Goal: Task Accomplishment & Management: Complete application form

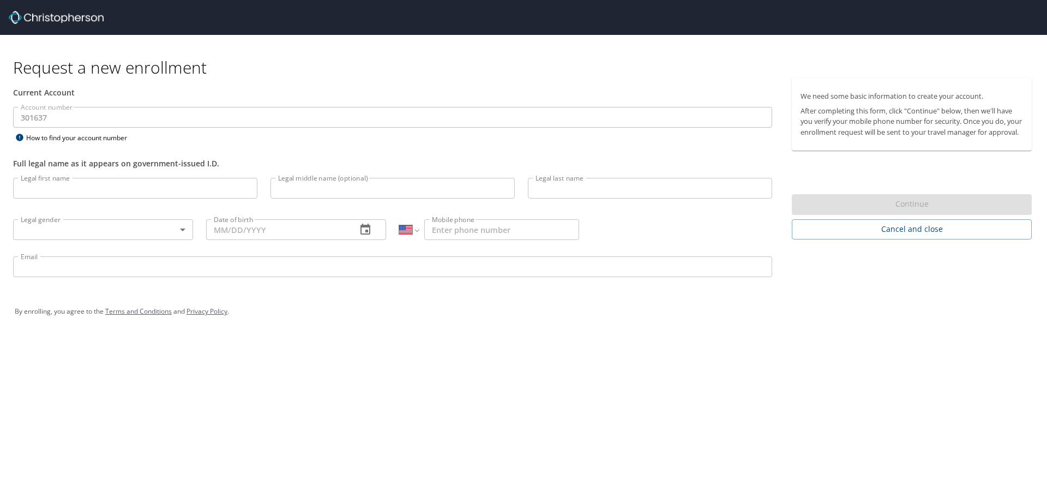
select select "US"
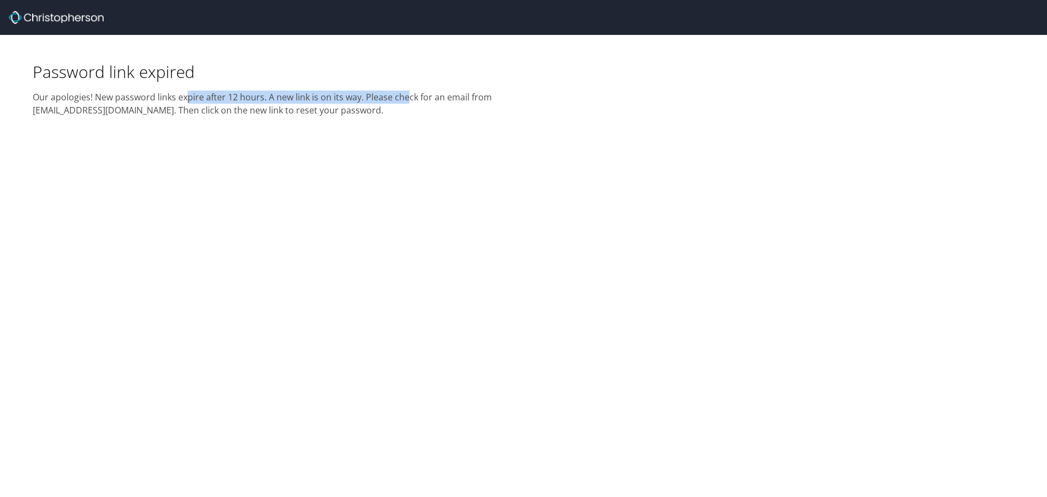
drag, startPoint x: 345, startPoint y: 101, endPoint x: 406, endPoint y: 99, distance: 60.5
click at [406, 99] on h2 "Our apologies! New password links expire after 12 hours. A new link is on its w…" at bounding box center [275, 99] width 484 height 34
click at [414, 131] on div "Password link expired Our apologies! New password links expire after 12 hours. …" at bounding box center [523, 248] width 1047 height 497
drag, startPoint x: 137, startPoint y: 109, endPoint x: 24, endPoint y: 111, distance: 112.9
click at [24, 111] on div "Password link expired Our apologies! New password links expire after 12 hours. …" at bounding box center [262, 76] width 510 height 82
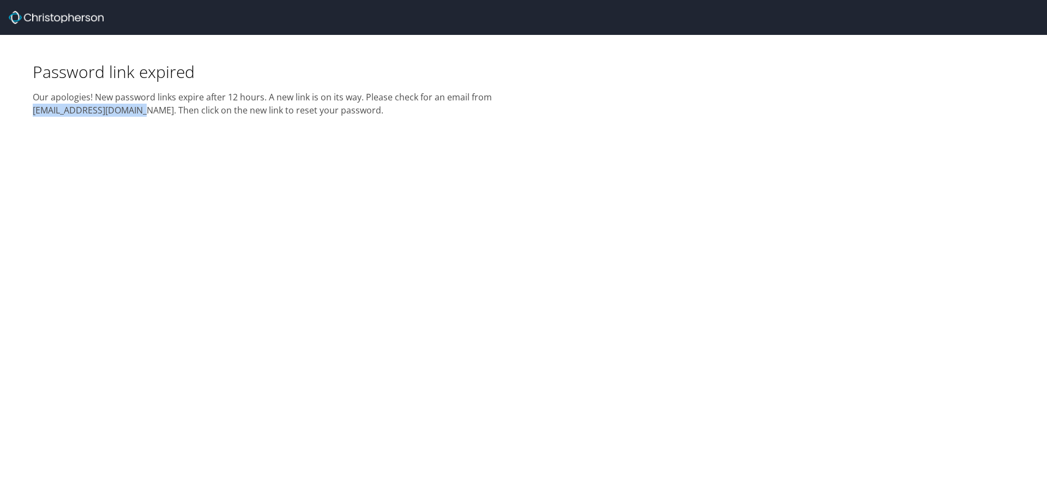
copy h2 "donotreply@cbtravel.com"
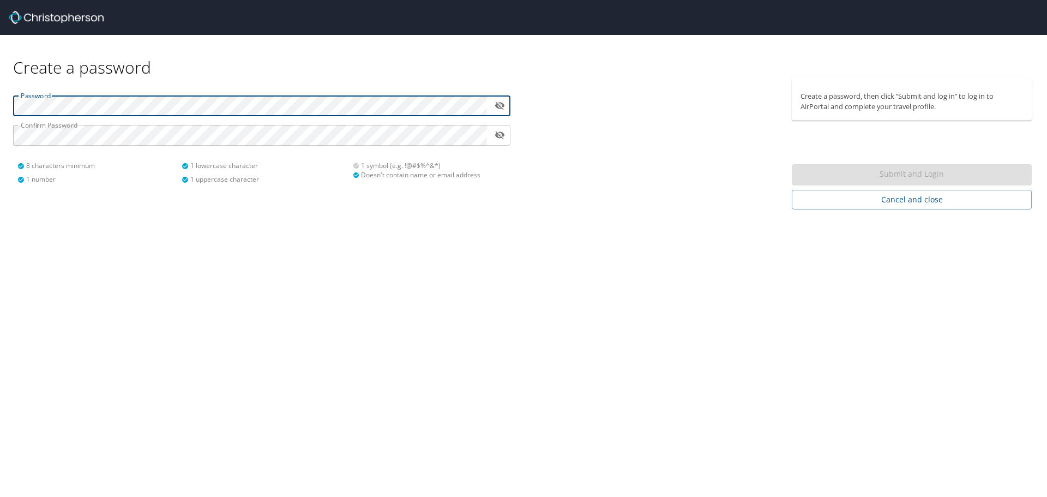
click at [501, 104] on icon "toggle password visibility" at bounding box center [500, 106] width 10 height 8
click at [0, 136] on div "Password ​ Confirm Password ​ 8 characters minimum 1 number 1 lowercase charact…" at bounding box center [261, 143] width 523 height 131
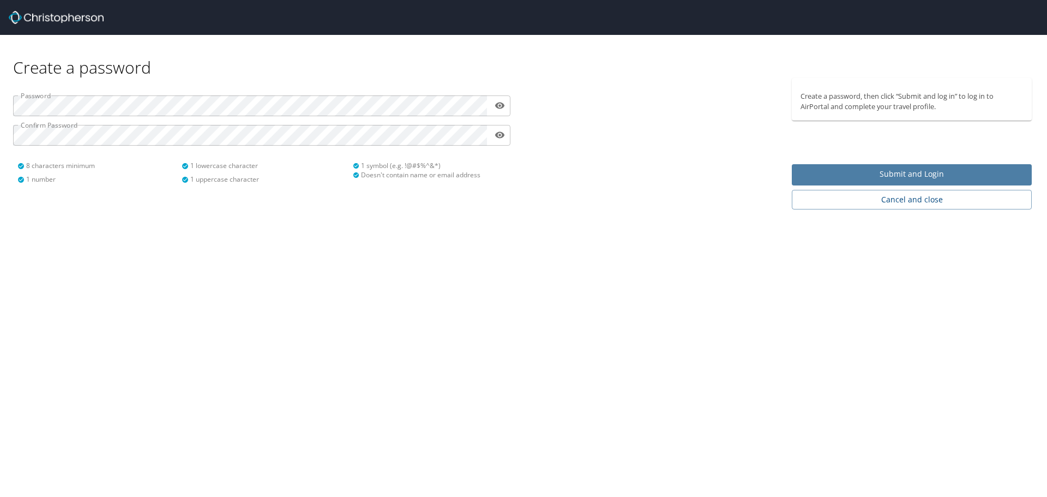
click at [911, 174] on span "Submit and Login" at bounding box center [911, 174] width 222 height 14
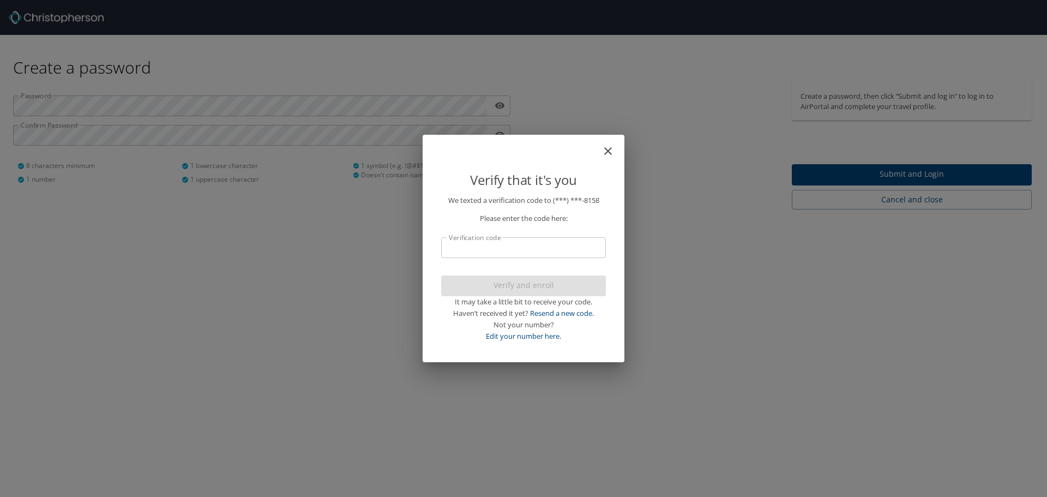
click at [501, 249] on input "Verification code" at bounding box center [523, 247] width 165 height 21
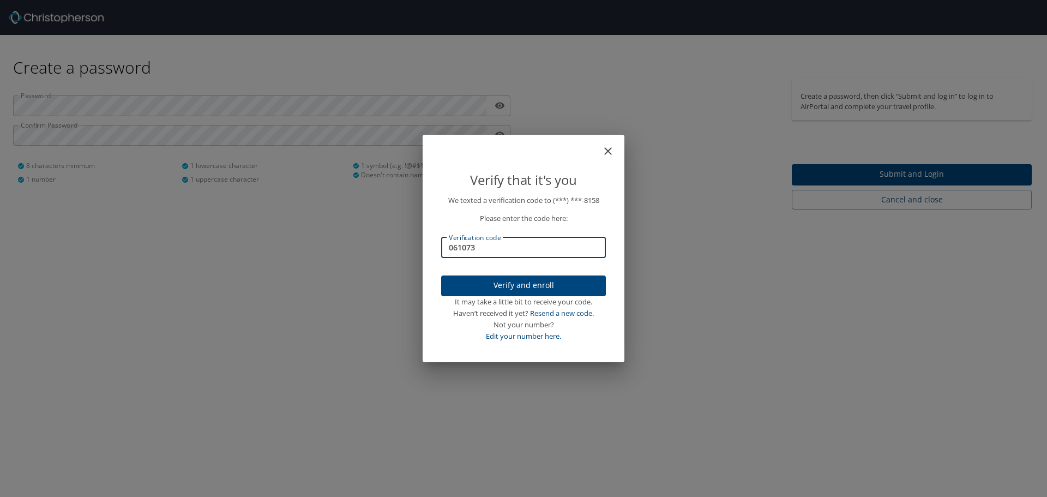
type input "061073"
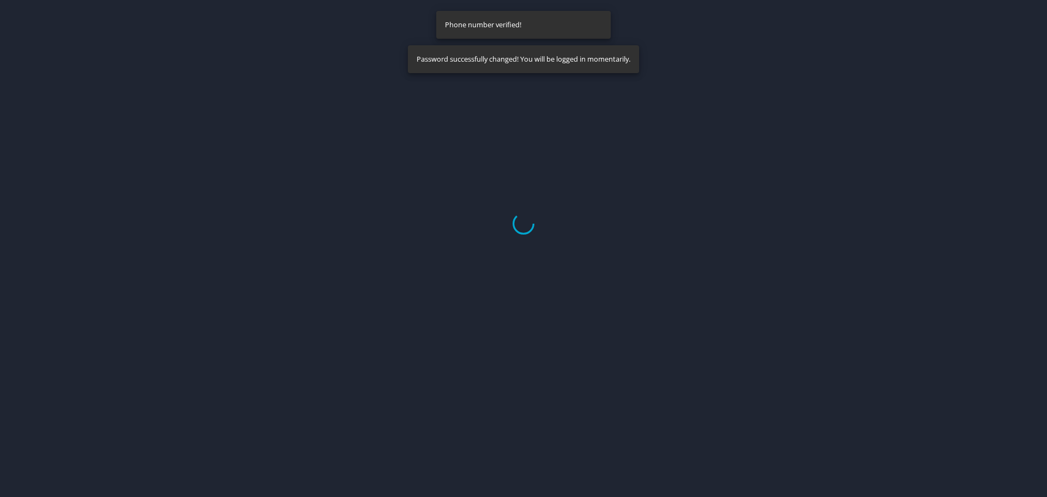
select select "US"
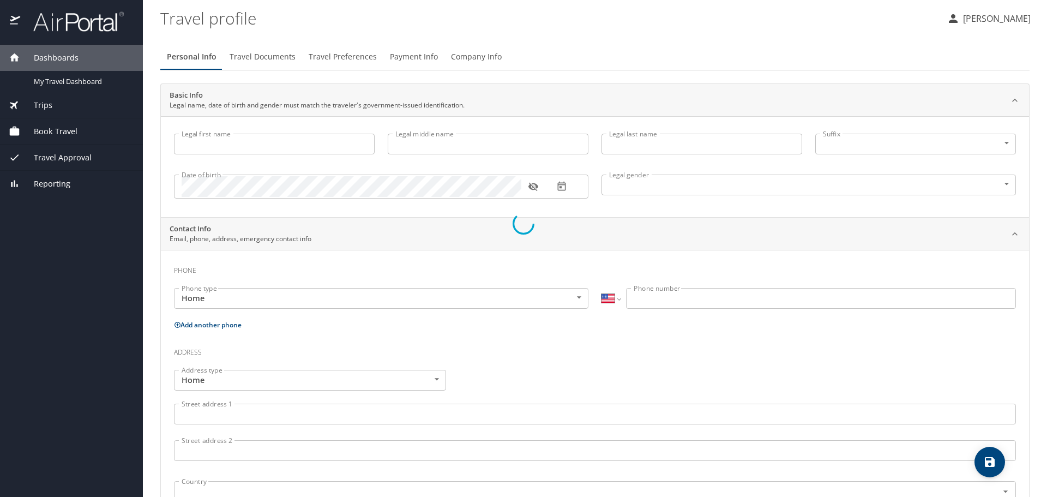
select select "US"
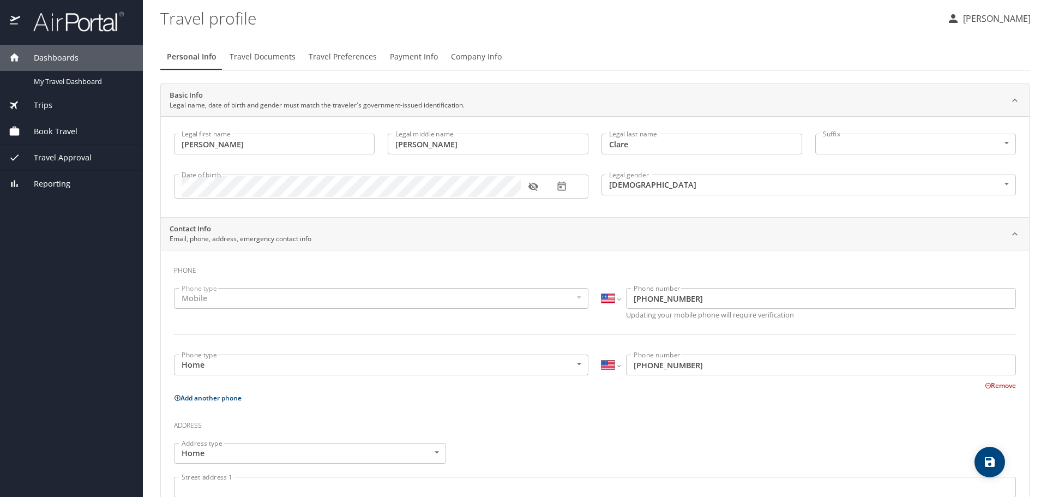
type input "[PERSON_NAME]"
type input "Clare"
type input "[DEMOGRAPHIC_DATA]"
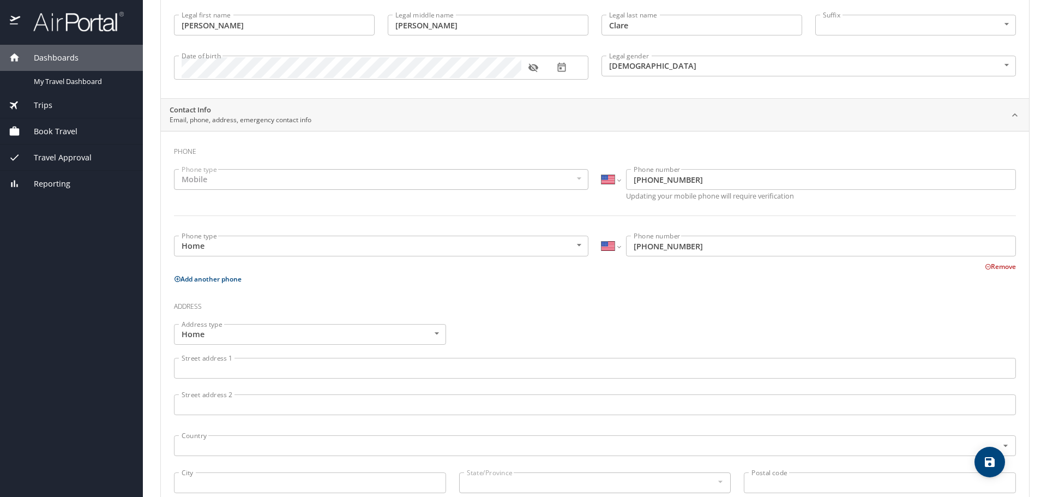
scroll to position [138, 0]
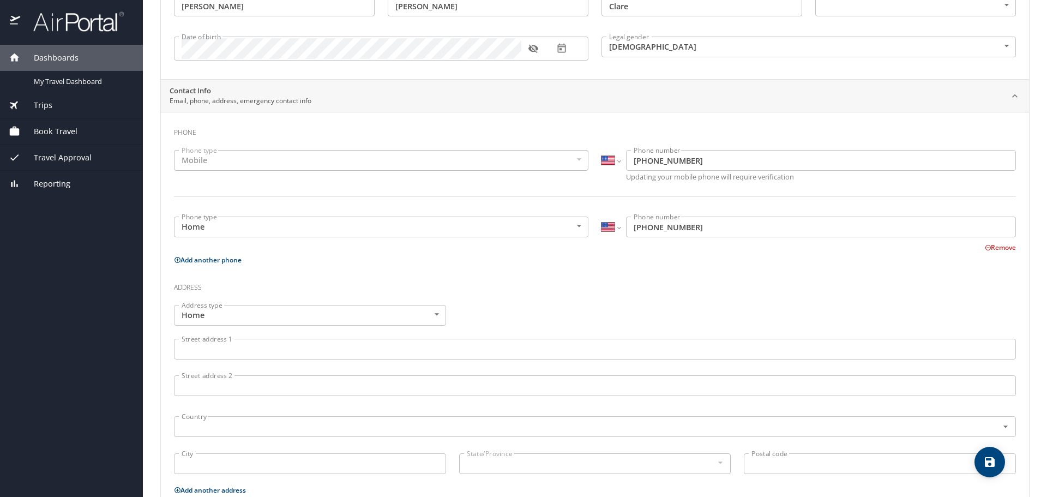
click at [249, 354] on input "Street address 1" at bounding box center [595, 349] width 842 height 21
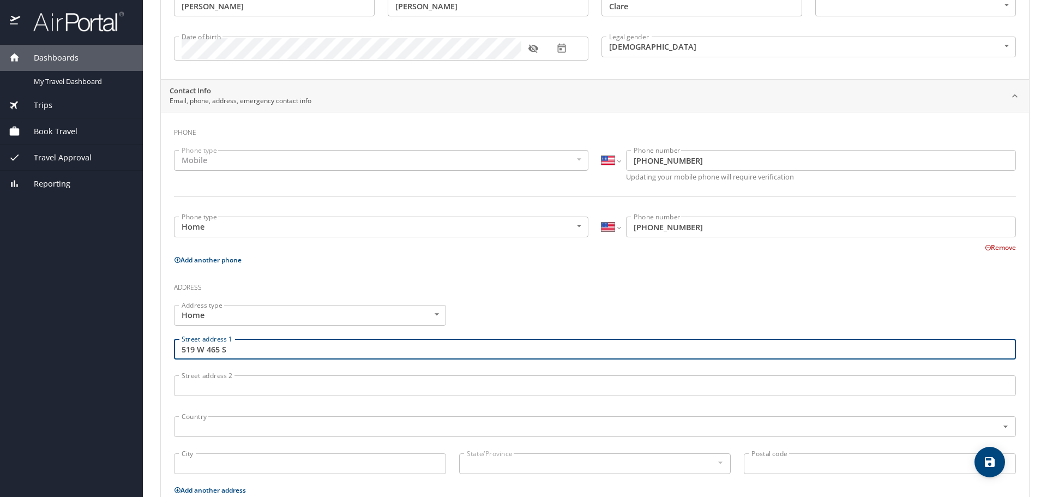
type input "519 W 465 S"
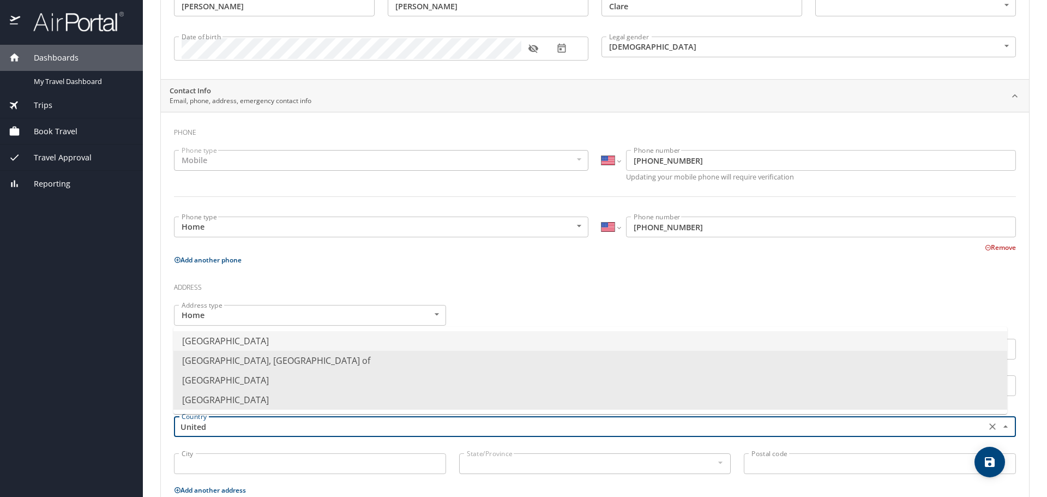
click at [256, 345] on li "[GEOGRAPHIC_DATA]" at bounding box center [590, 341] width 834 height 20
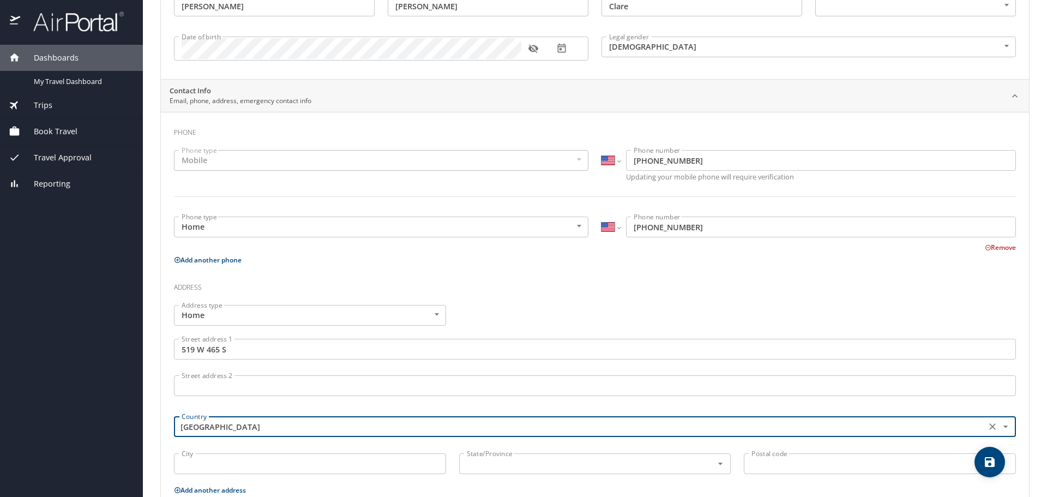
type input "[GEOGRAPHIC_DATA]"
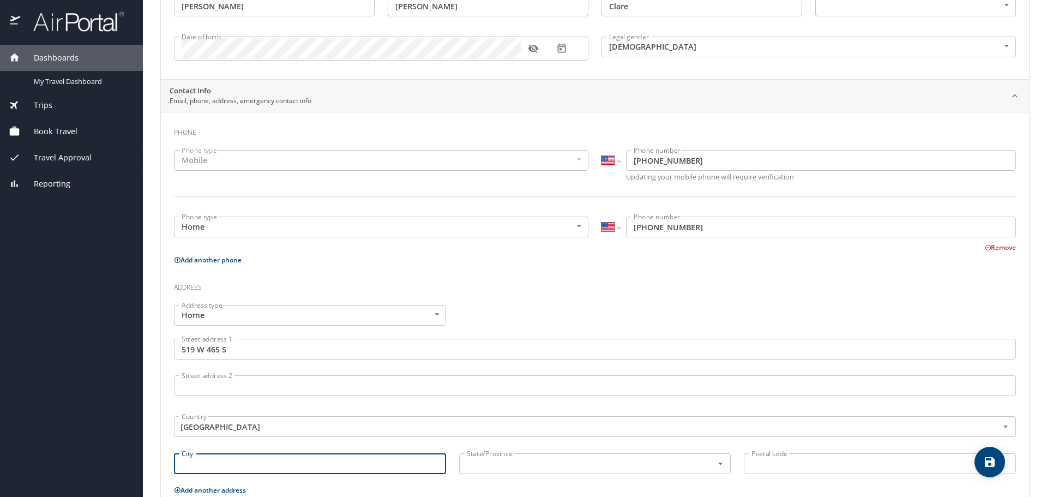
click at [242, 461] on input "City" at bounding box center [310, 463] width 272 height 21
type input "Spanish Fork"
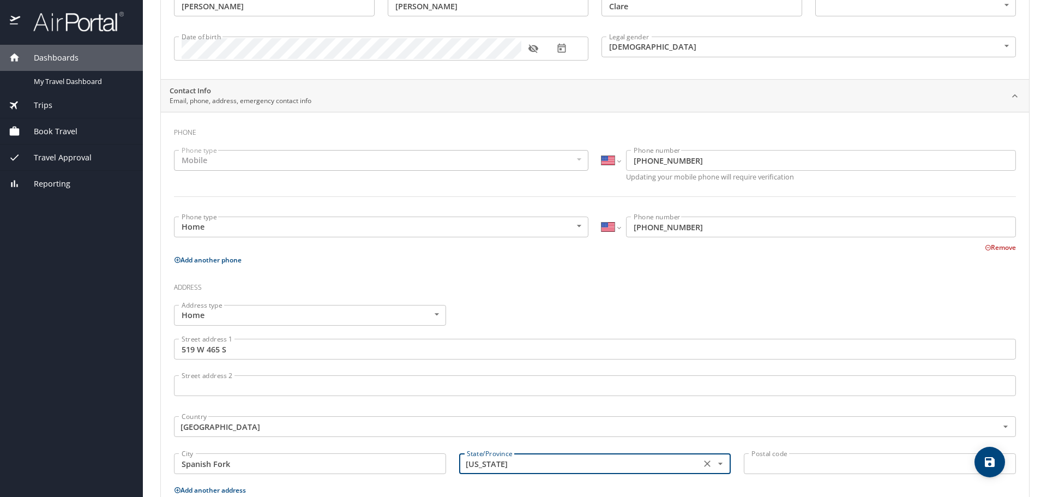
type input "[US_STATE]"
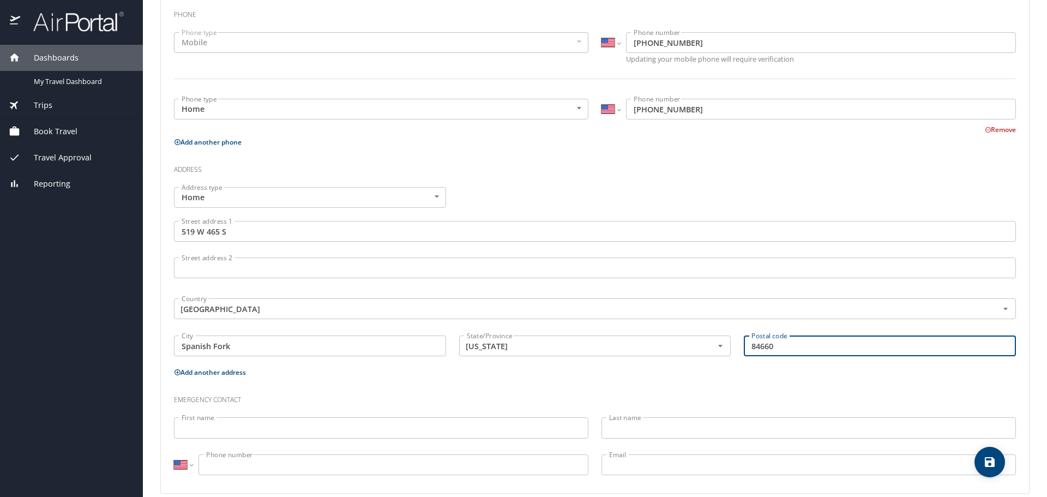
scroll to position [270, 0]
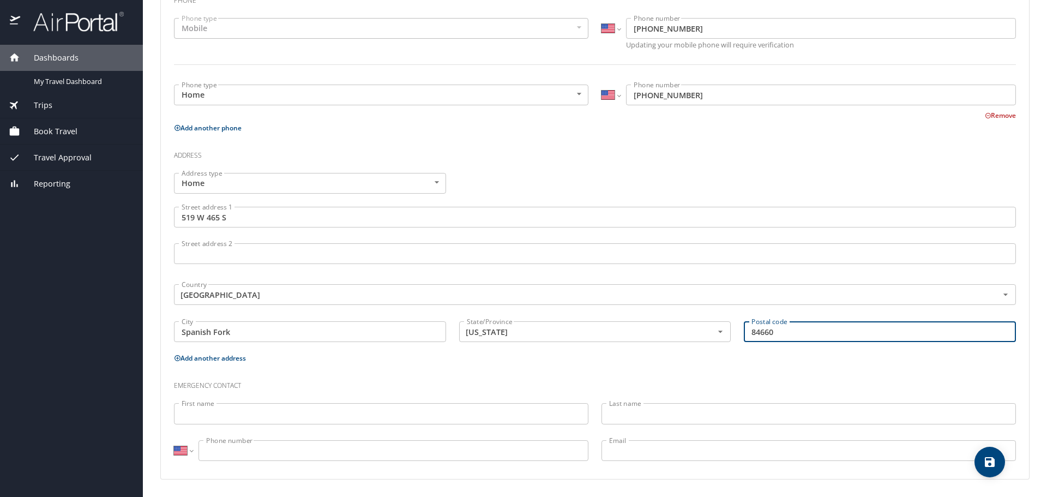
type input "84660"
click at [238, 411] on input "First name" at bounding box center [381, 413] width 414 height 21
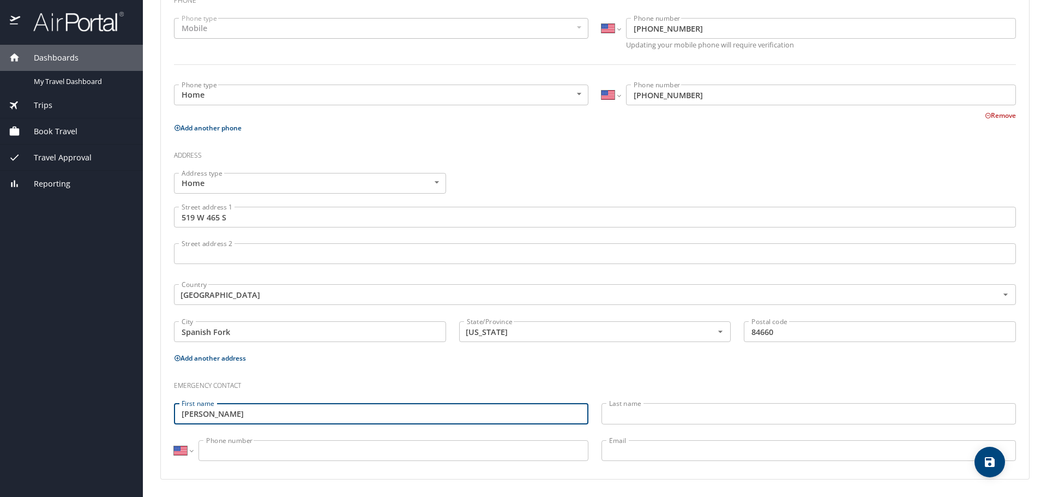
type input "[PERSON_NAME]"
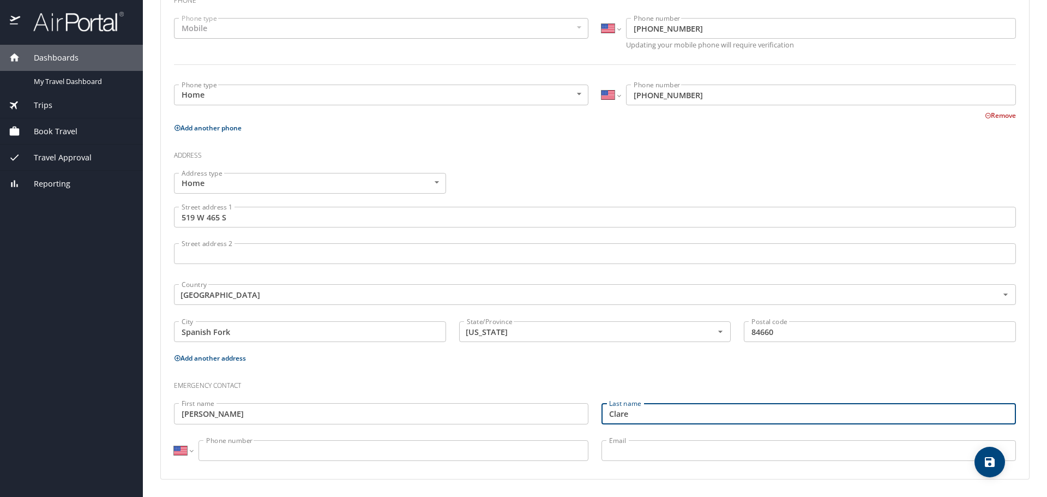
type input "Clare"
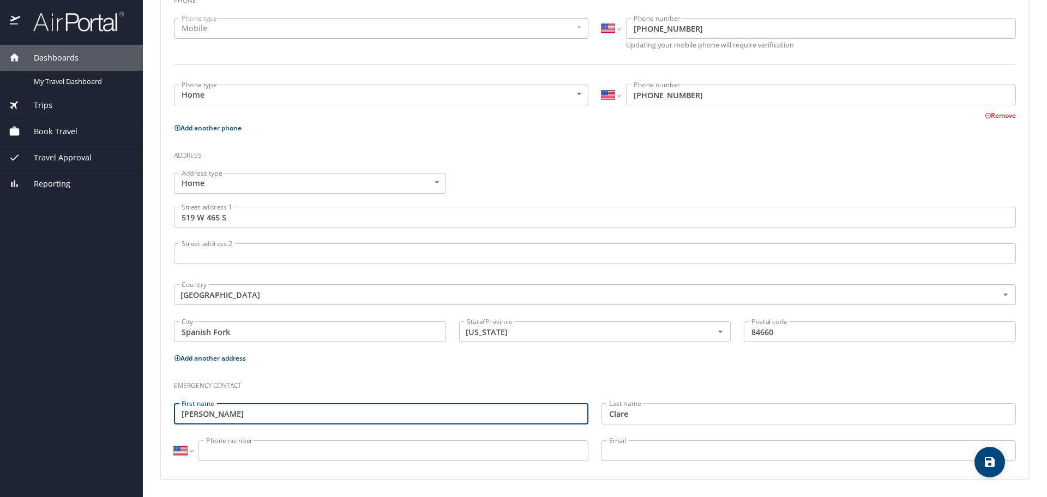
drag, startPoint x: 239, startPoint y: 411, endPoint x: 129, endPoint y: 396, distance: 111.6
click at [129, 396] on div "Dashboards My Travel Dashboard Trips Current / Future Trips Past Trips Trips Mi…" at bounding box center [523, 248] width 1047 height 497
type input "Aly"
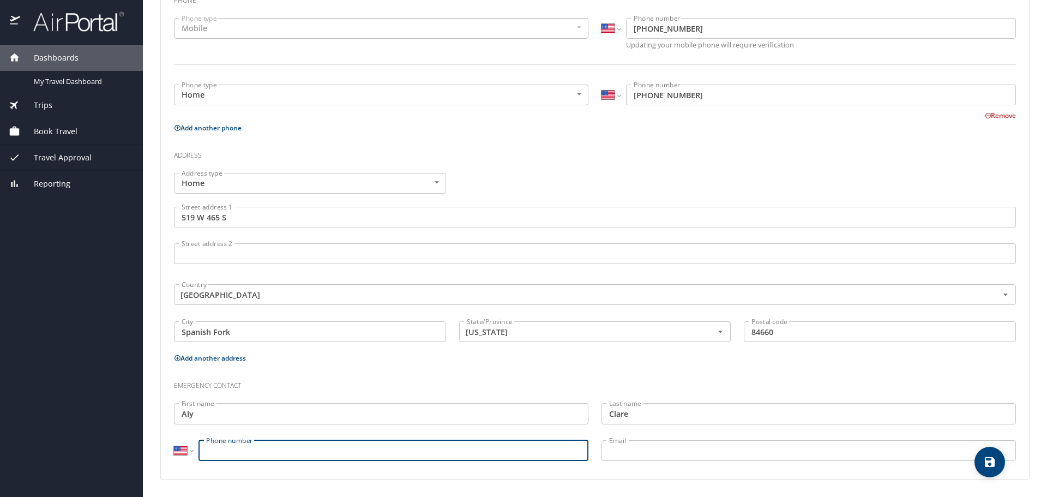
click at [282, 442] on input "Phone number" at bounding box center [393, 450] width 390 height 21
type input "[PHONE_NUMBER]"
click at [671, 443] on input "Email" at bounding box center [808, 450] width 414 height 21
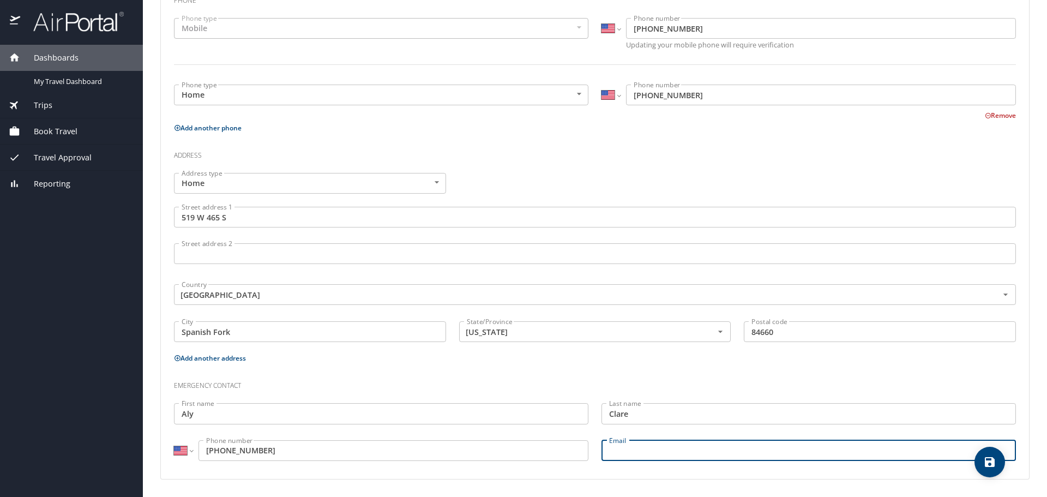
click at [991, 459] on icon "save" at bounding box center [989, 461] width 13 height 13
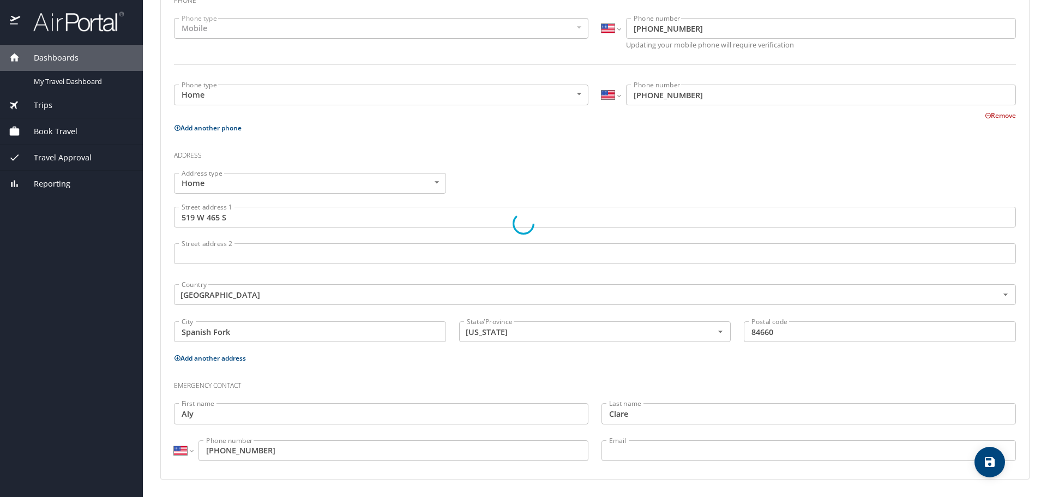
select select "US"
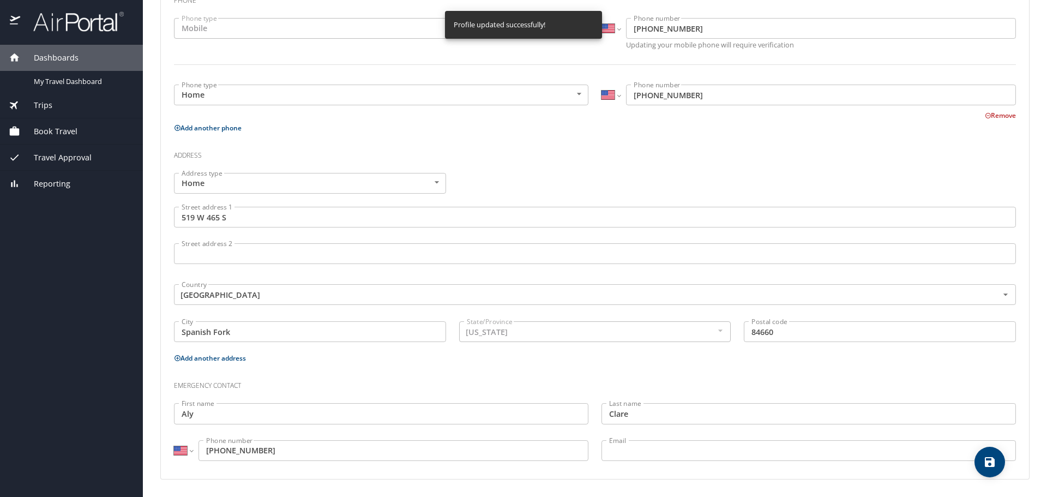
select select "US"
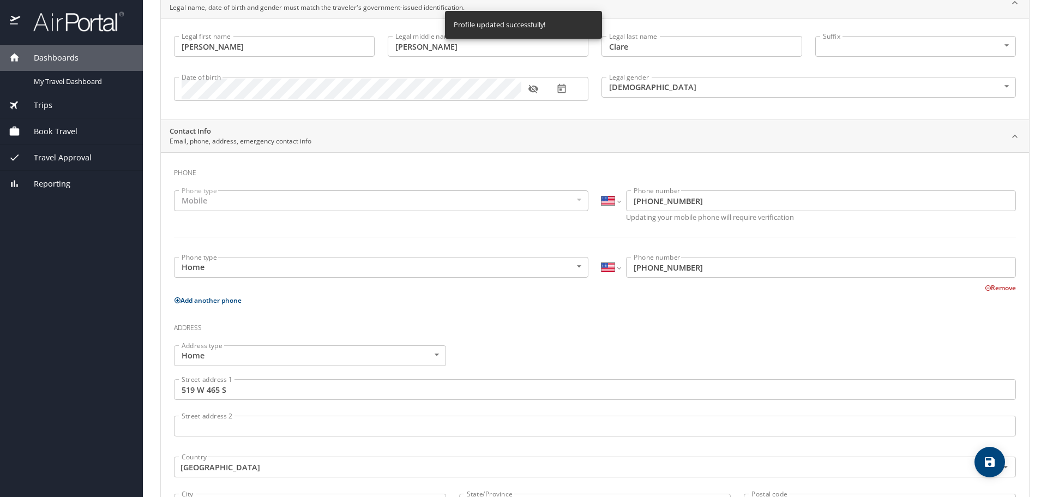
scroll to position [0, 0]
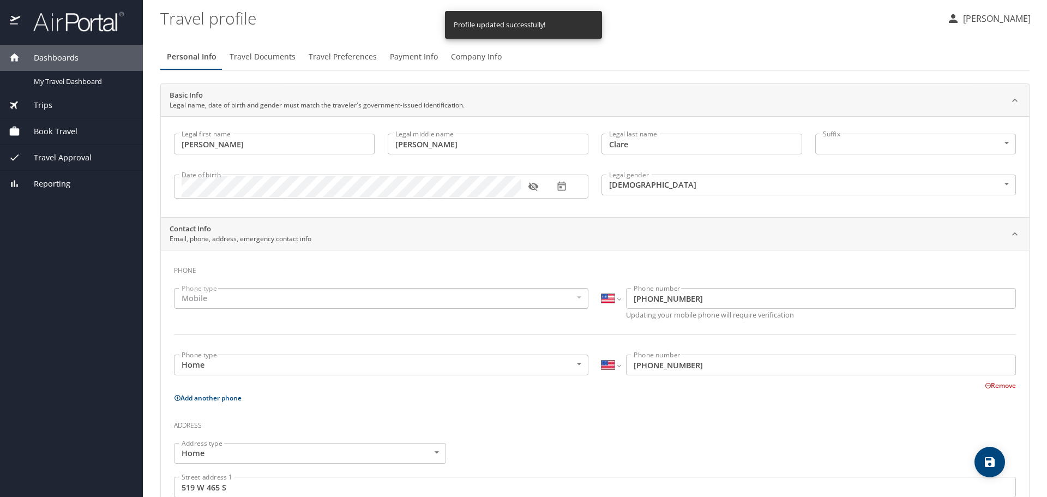
click at [266, 53] on span "Travel Documents" at bounding box center [263, 57] width 66 height 14
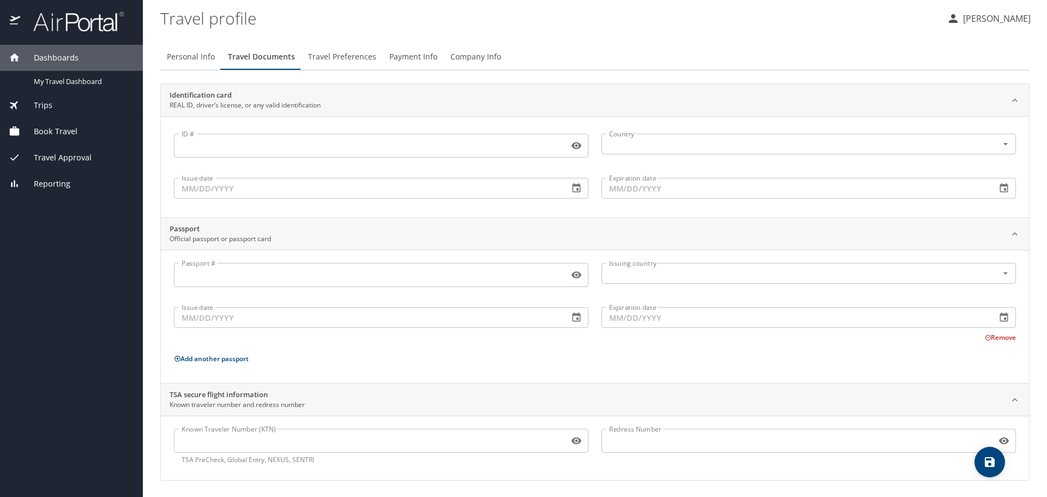
click at [261, 146] on input "ID #" at bounding box center [369, 145] width 390 height 21
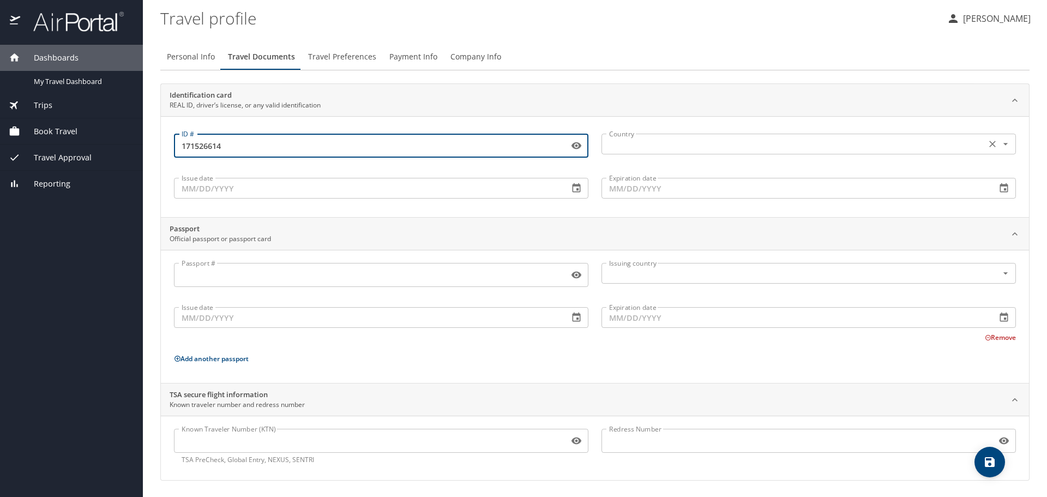
type input "171526614"
click at [655, 145] on input "text" at bounding box center [793, 144] width 376 height 14
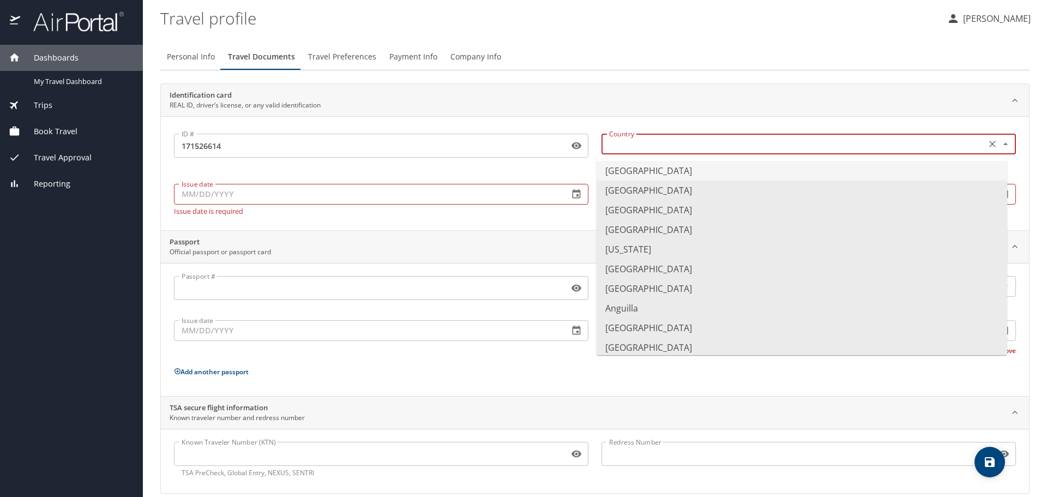
click at [640, 168] on li "[GEOGRAPHIC_DATA]" at bounding box center [801, 171] width 411 height 20
type input "[GEOGRAPHIC_DATA]"
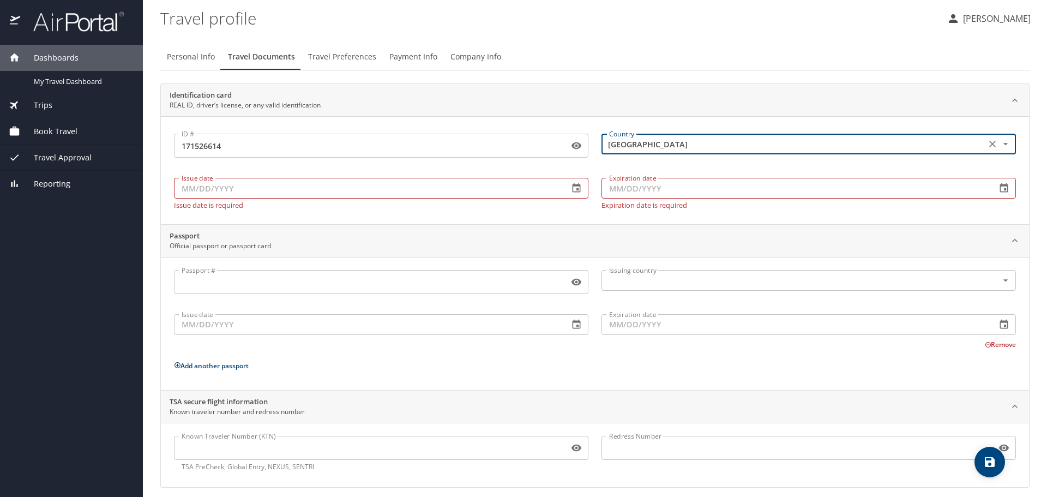
click at [303, 188] on input "Issue date" at bounding box center [367, 188] width 386 height 21
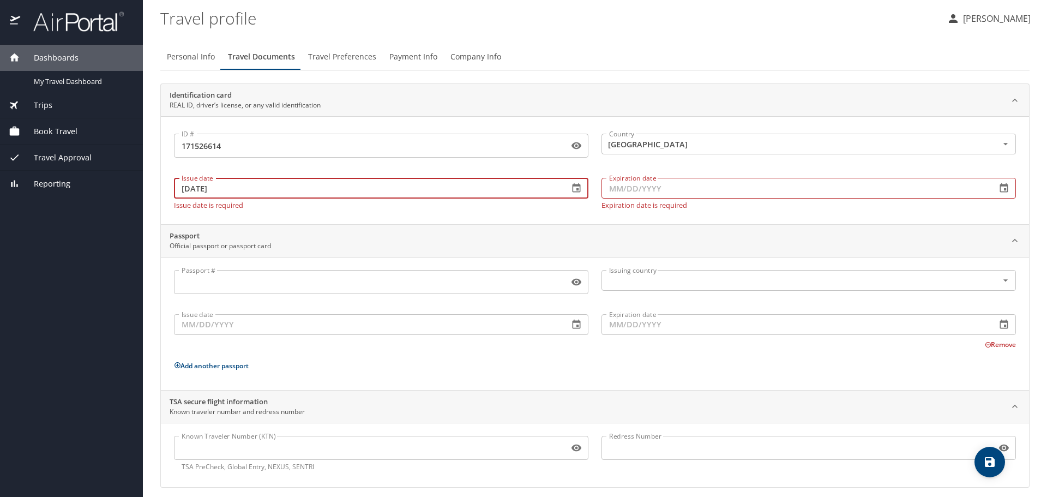
type input "[DATE]"
click at [647, 178] on input "Expiration date" at bounding box center [794, 188] width 386 height 21
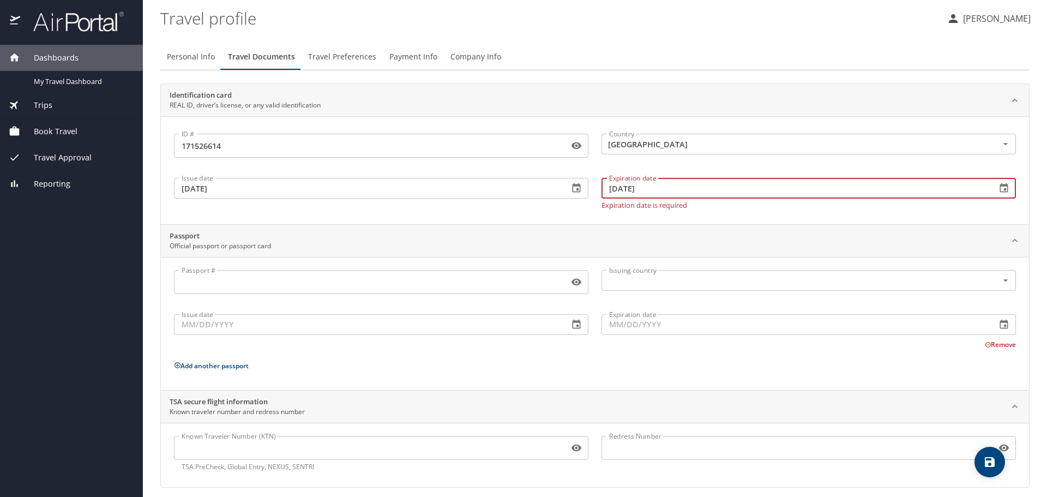
type input "[DATE]"
click at [225, 282] on input "Passport #" at bounding box center [369, 282] width 390 height 21
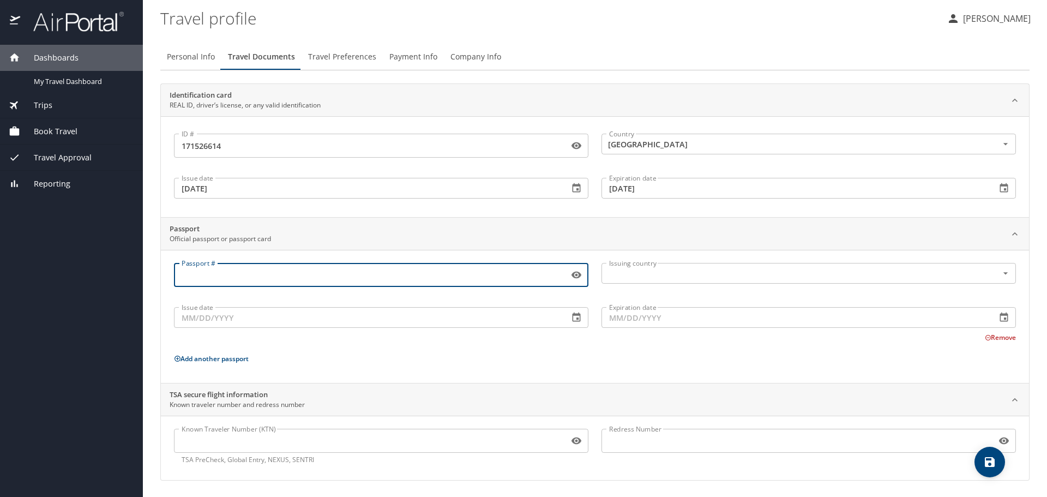
scroll to position [1, 0]
click at [280, 442] on input "Known Traveler Number (KTN)" at bounding box center [369, 439] width 390 height 21
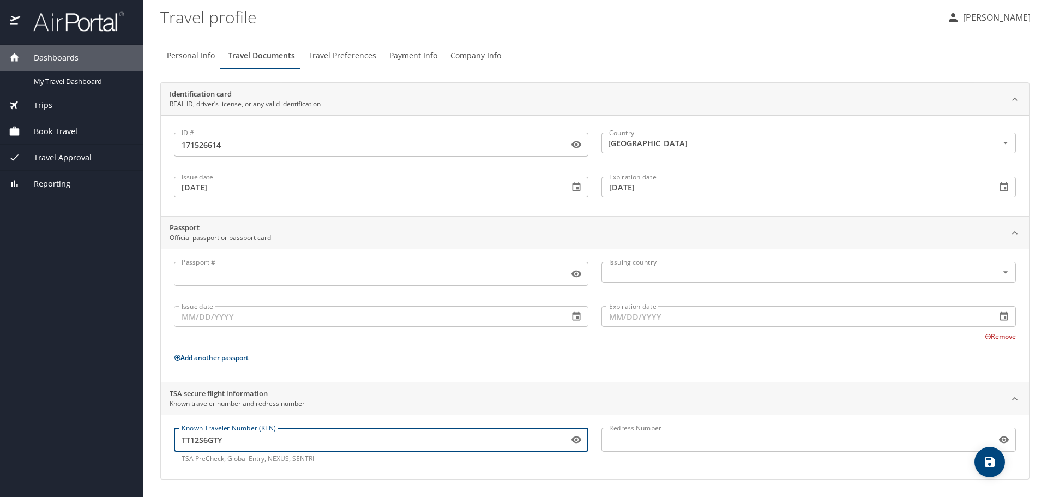
type input "TT12S6GTY"
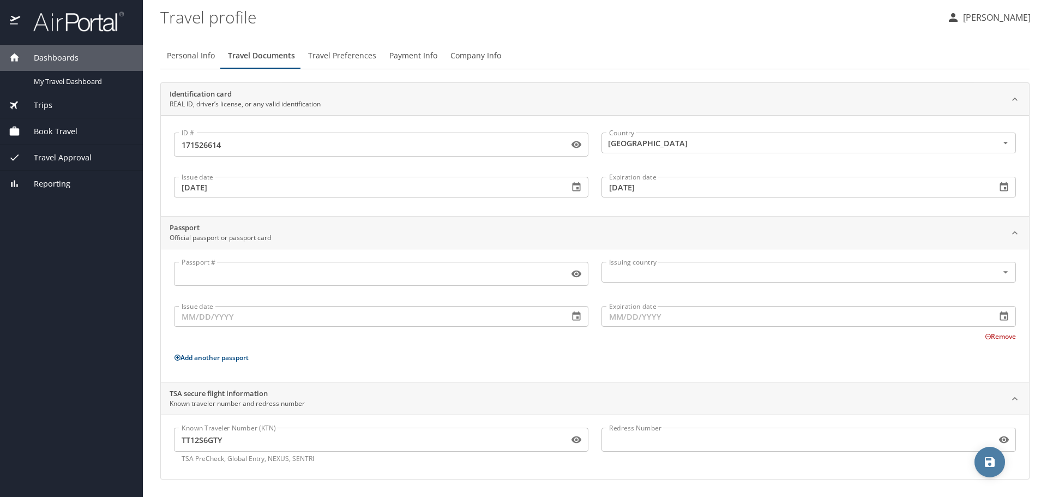
click at [996, 462] on icon "save" at bounding box center [989, 461] width 13 height 13
click at [991, 465] on icon "save" at bounding box center [990, 462] width 10 height 10
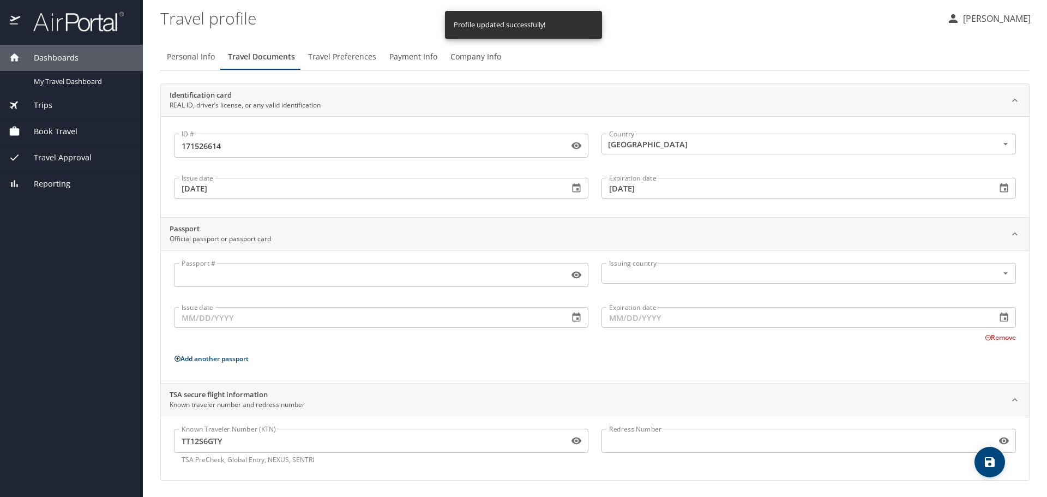
click at [342, 58] on span "Travel Preferences" at bounding box center [342, 57] width 68 height 14
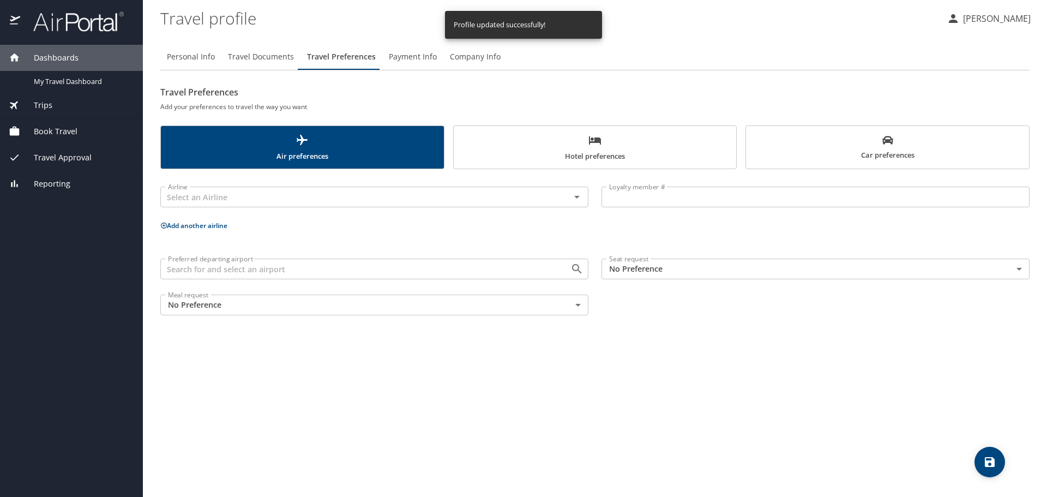
click at [414, 59] on span "Payment Info" at bounding box center [413, 57] width 48 height 14
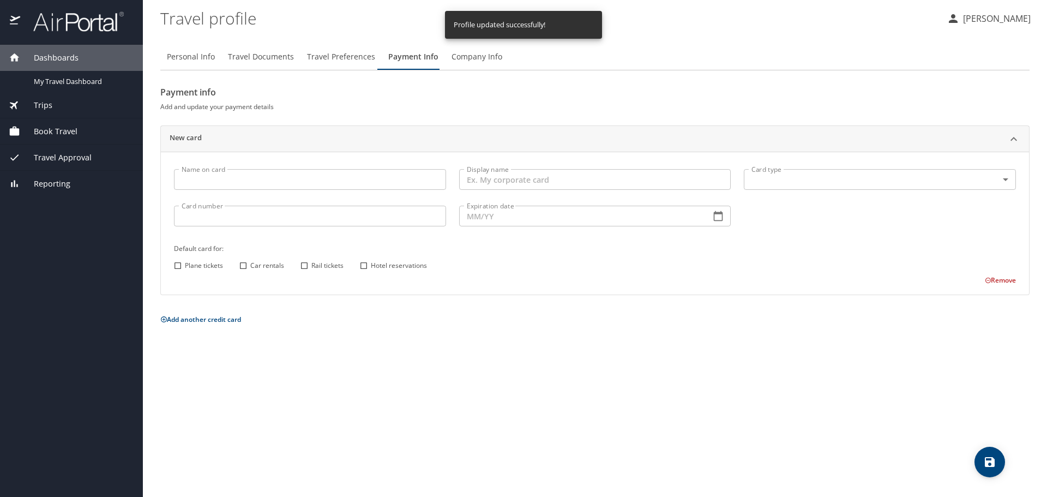
click at [220, 183] on input "Name on card" at bounding box center [310, 179] width 272 height 21
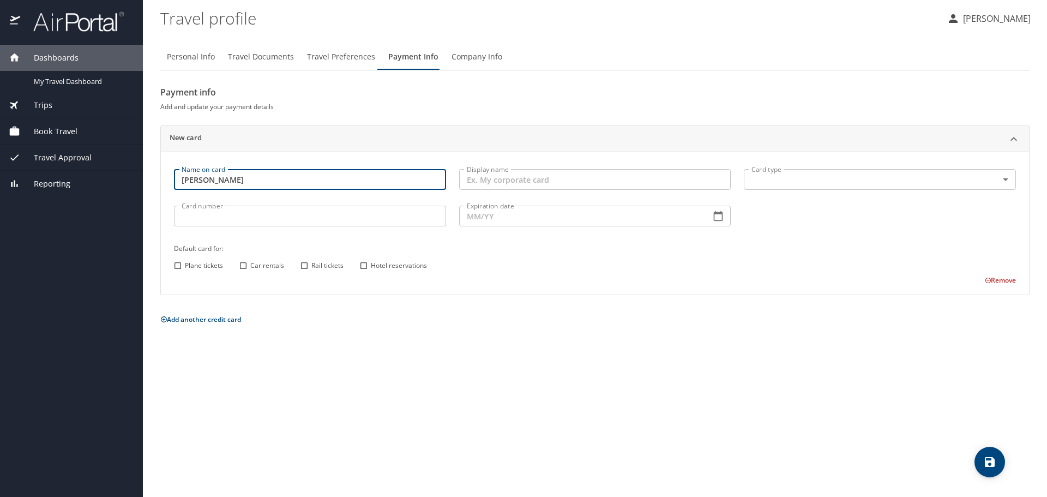
type input "[PERSON_NAME]"
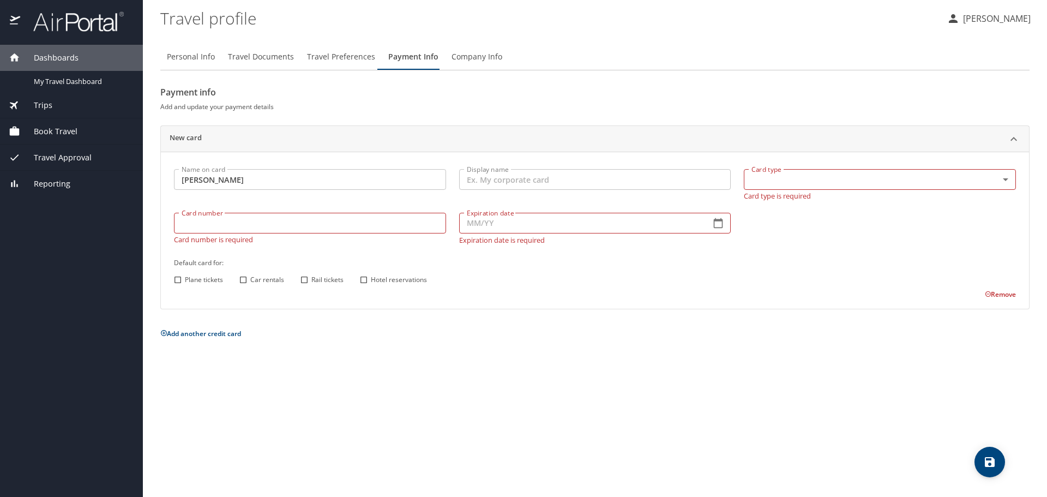
click at [810, 189] on div "Card type ​ Card type Card type is required" at bounding box center [879, 184] width 285 height 44
click at [811, 184] on body "Dashboards My Travel Dashboard Trips Current / Future Trips Past Trips Trips Mi…" at bounding box center [523, 248] width 1047 height 497
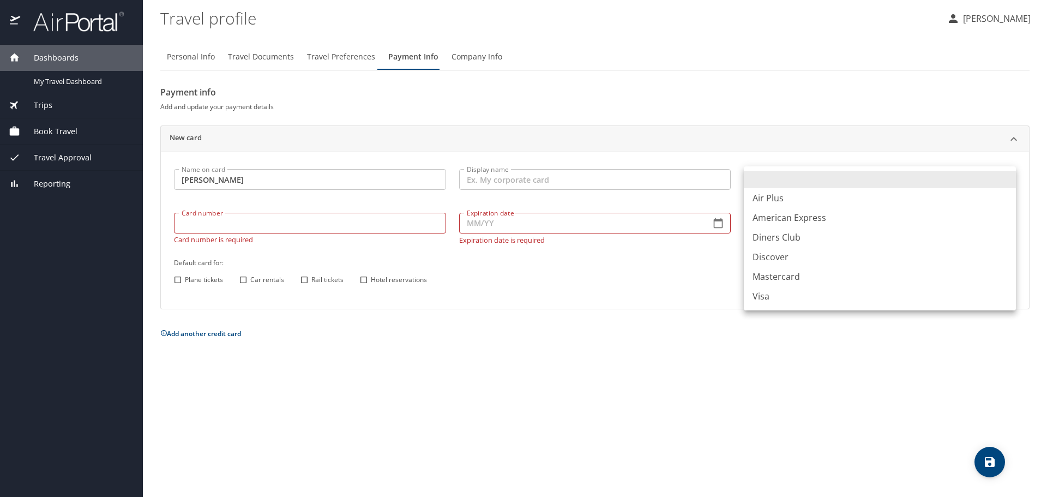
click at [810, 213] on li "American Express" at bounding box center [880, 218] width 272 height 20
type input "AX"
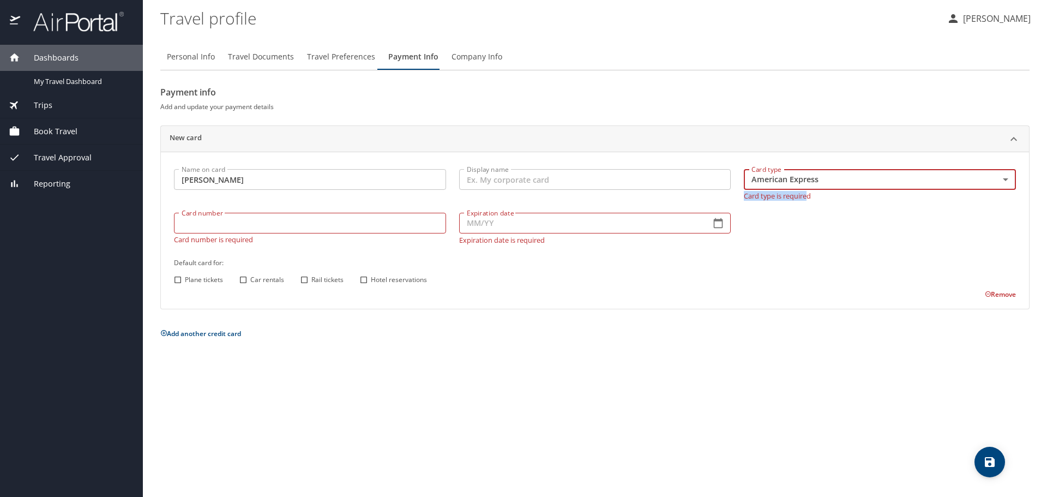
click at [356, 232] on div "Card number Card number Card number is required" at bounding box center [309, 228] width 285 height 44
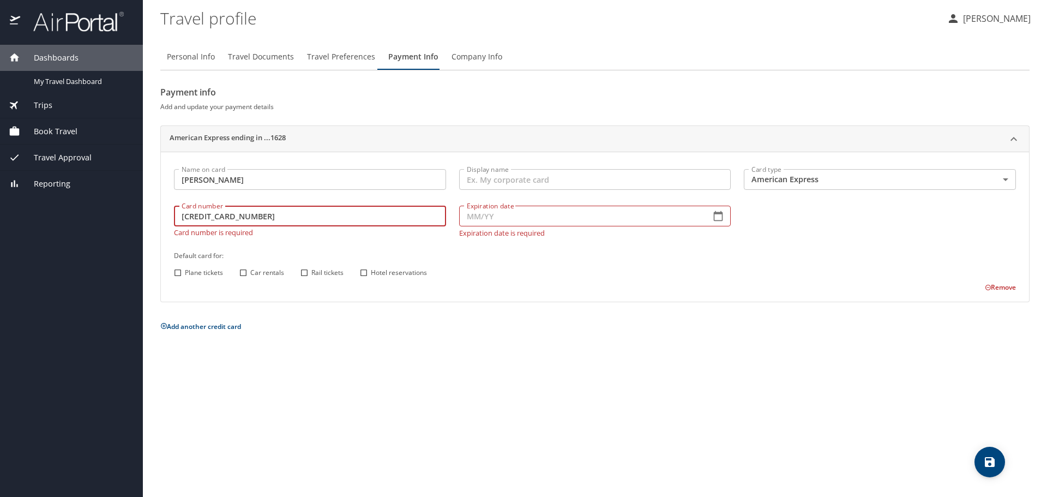
type input "[CREDIT_CARD_NUMBER]"
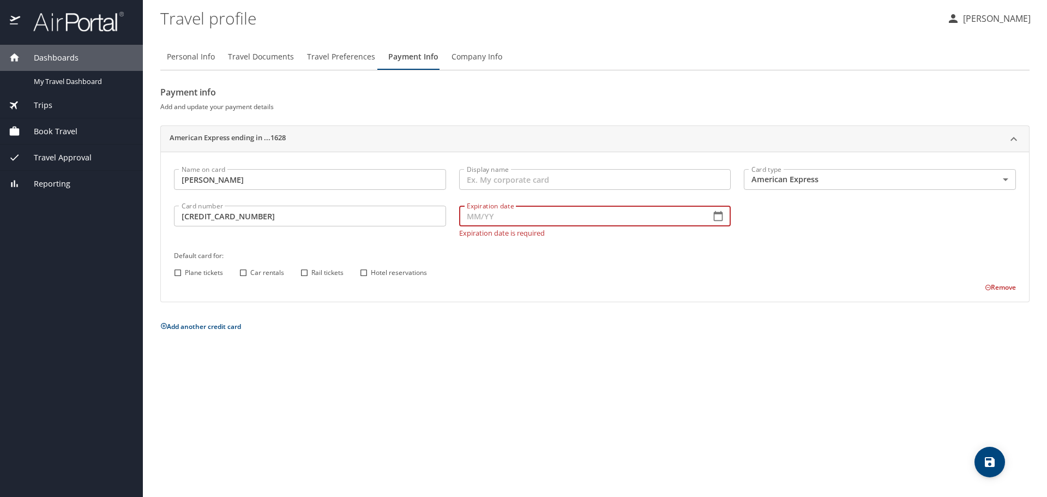
click at [497, 221] on input "Expiration date" at bounding box center [580, 216] width 243 height 21
type input "10/27"
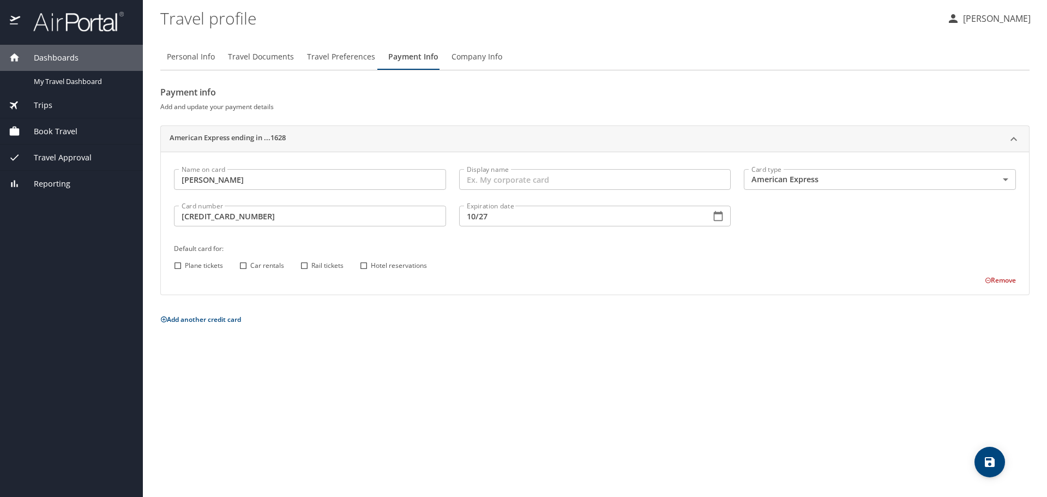
click at [628, 352] on div "Personal Info Travel Documents Travel Preferences Payment Info Company Info Pay…" at bounding box center [594, 266] width 869 height 462
click at [180, 270] on input "Plane tickets" at bounding box center [178, 265] width 14 height 14
checkbox input "true"
click at [247, 266] on input "Car rentals" at bounding box center [243, 265] width 14 height 14
checkbox input "true"
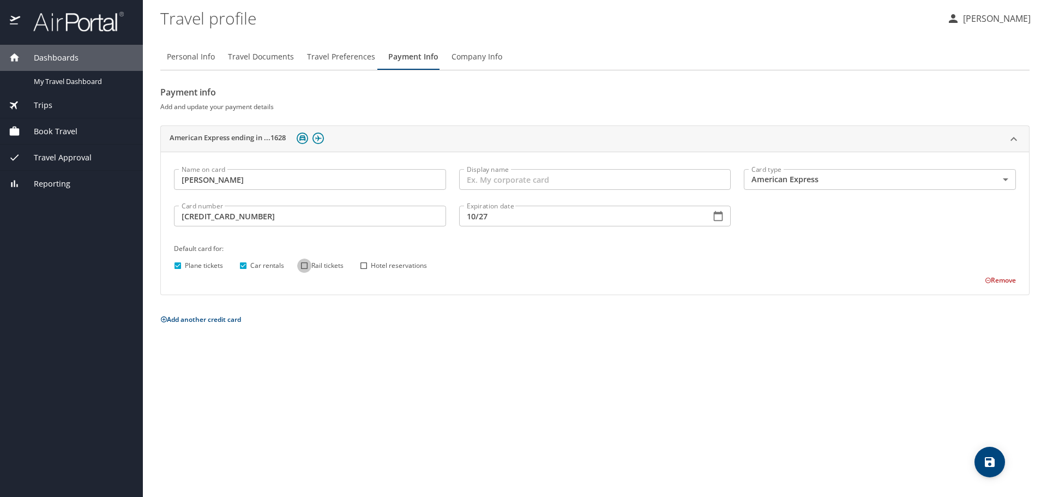
click at [305, 266] on input "Rail tickets" at bounding box center [304, 265] width 14 height 14
checkbox input "true"
click at [375, 267] on span "Hotel reservations" at bounding box center [399, 266] width 56 height 10
click at [371, 267] on input "Hotel reservations" at bounding box center [364, 265] width 14 height 14
checkbox input "true"
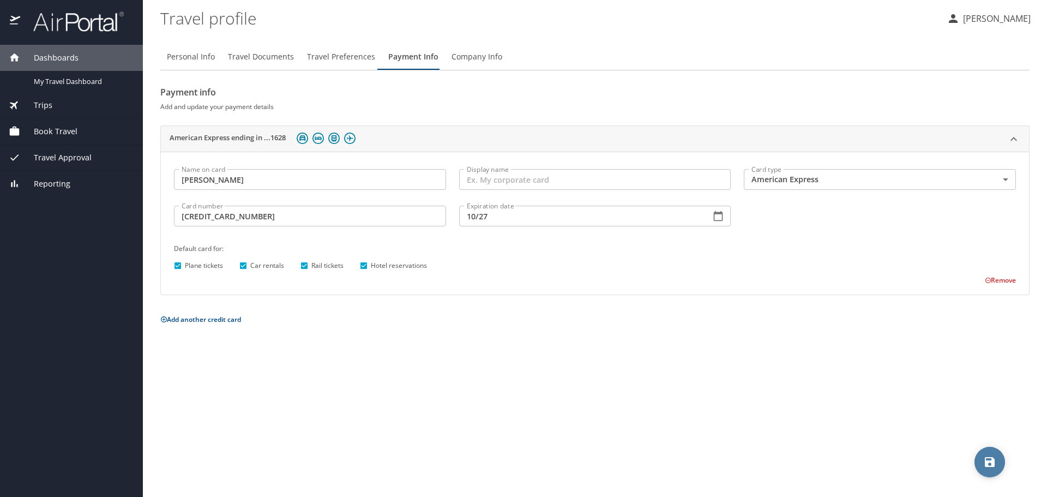
click at [999, 474] on button "save" at bounding box center [989, 462] width 31 height 31
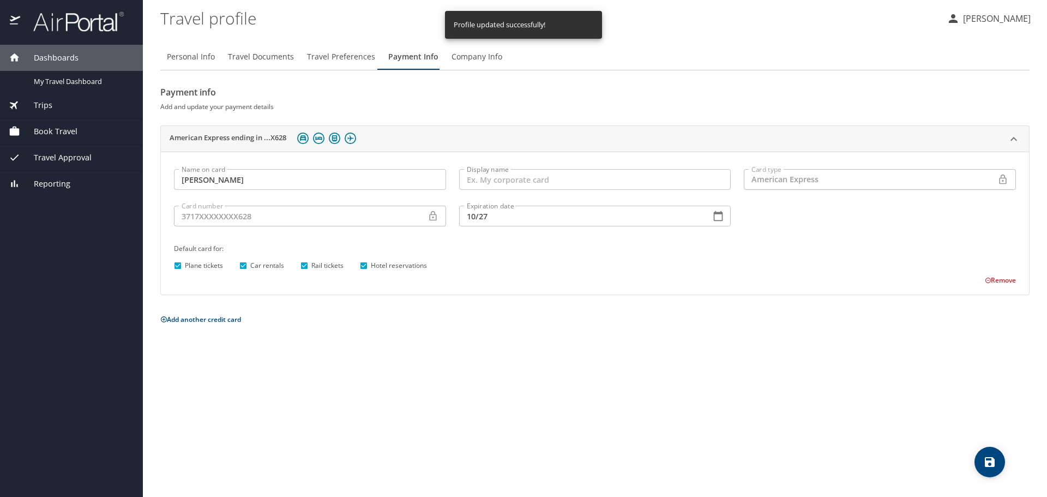
click at [347, 59] on span "Travel Preferences" at bounding box center [341, 57] width 68 height 14
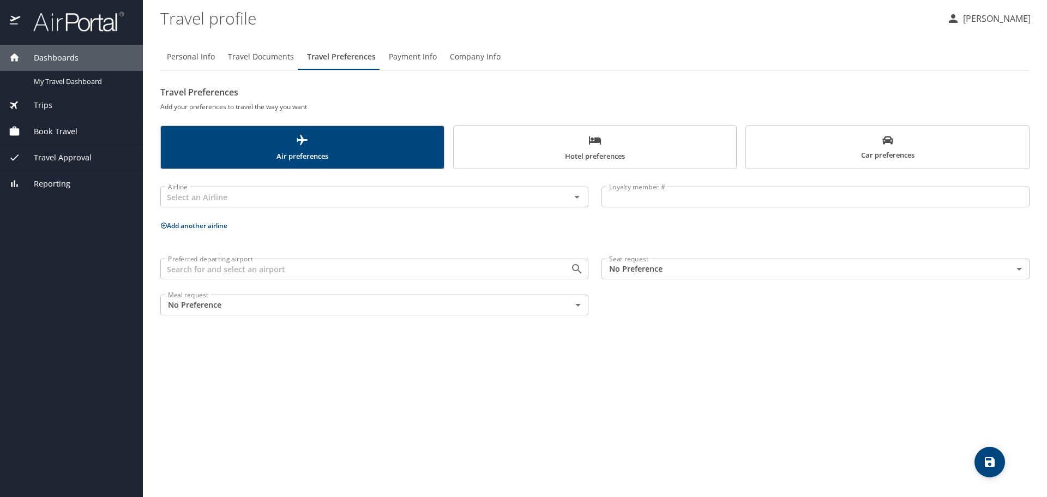
click at [990, 459] on icon "save" at bounding box center [989, 461] width 13 height 13
